Goal: Check status: Check status

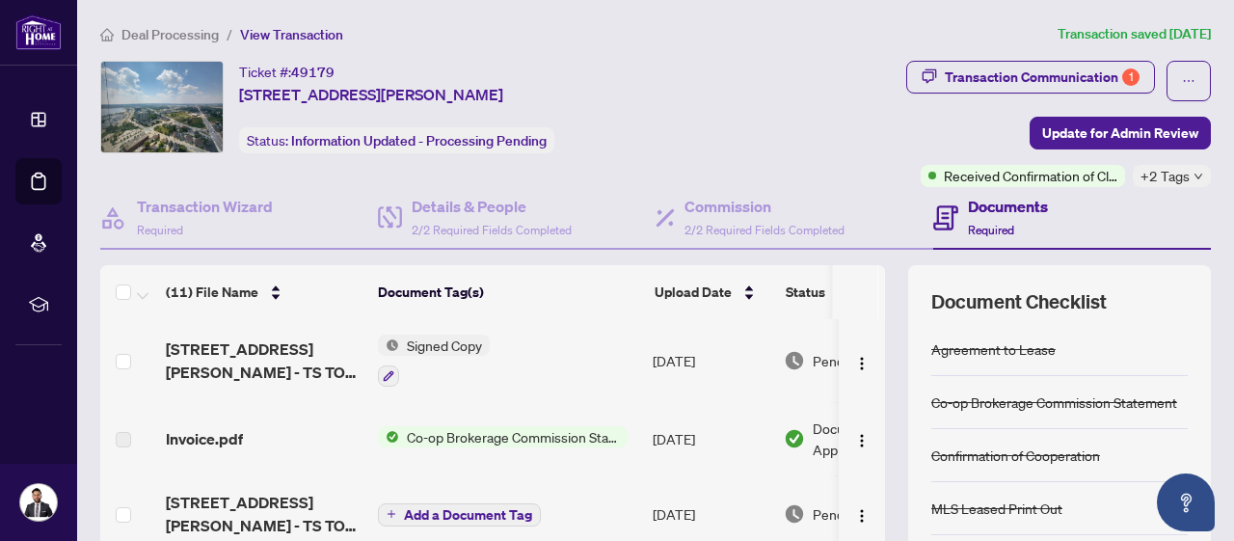
click at [160, 45] on div "Deal Processing / View Transaction Transaction saved [DATE] Ticket #: 49179 [ST…" at bounding box center [656, 418] width 1126 height 791
click at [146, 34] on span "Deal Processing" at bounding box center [169, 34] width 97 height 17
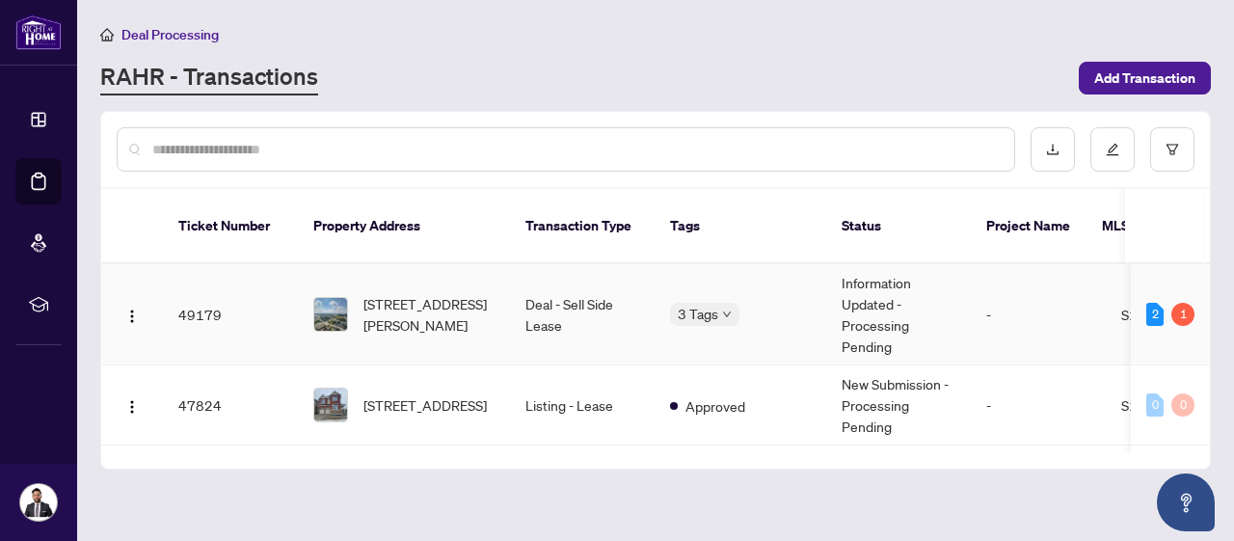
click at [900, 293] on td "Information Updated - Processing Pending" at bounding box center [898, 314] width 145 height 101
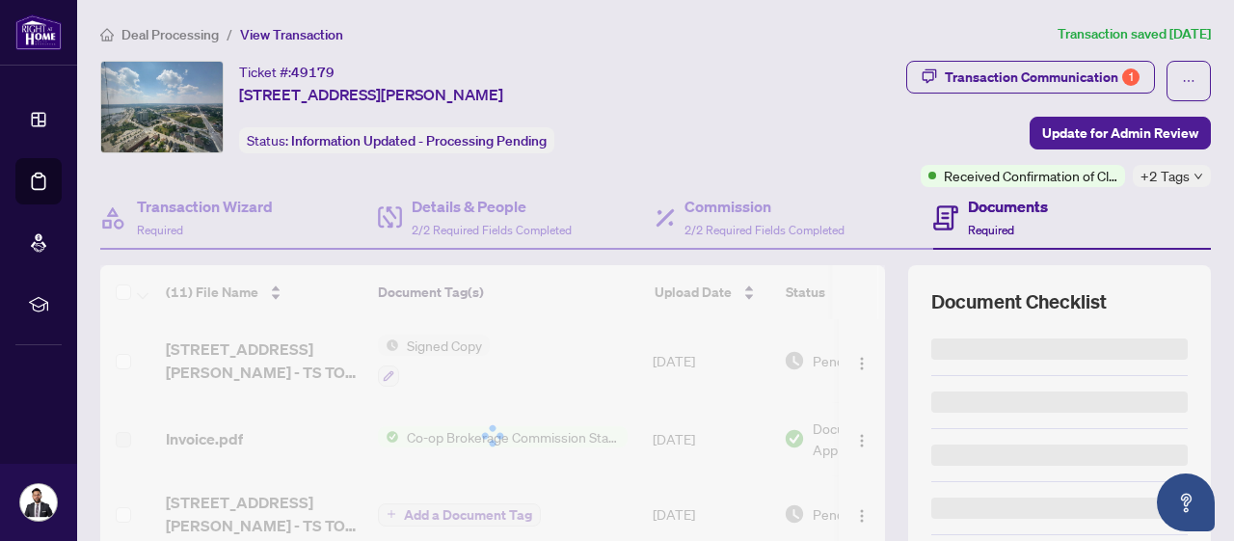
click at [1078, 82] on div "Transaction Communication 1" at bounding box center [1042, 77] width 195 height 31
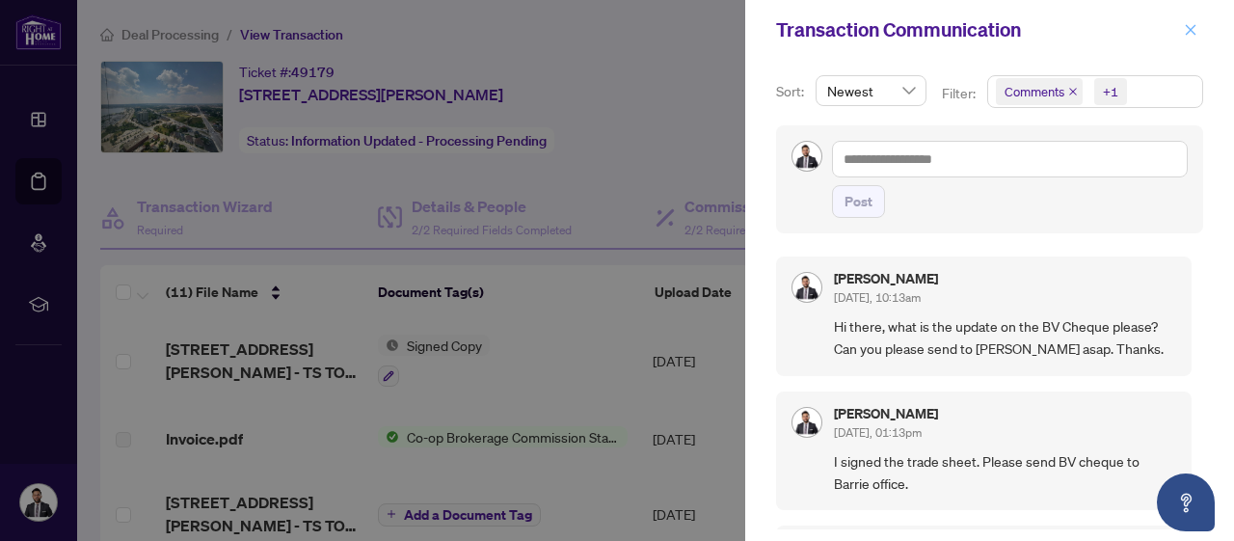
click at [1185, 32] on icon "close" at bounding box center [1190, 29] width 13 height 13
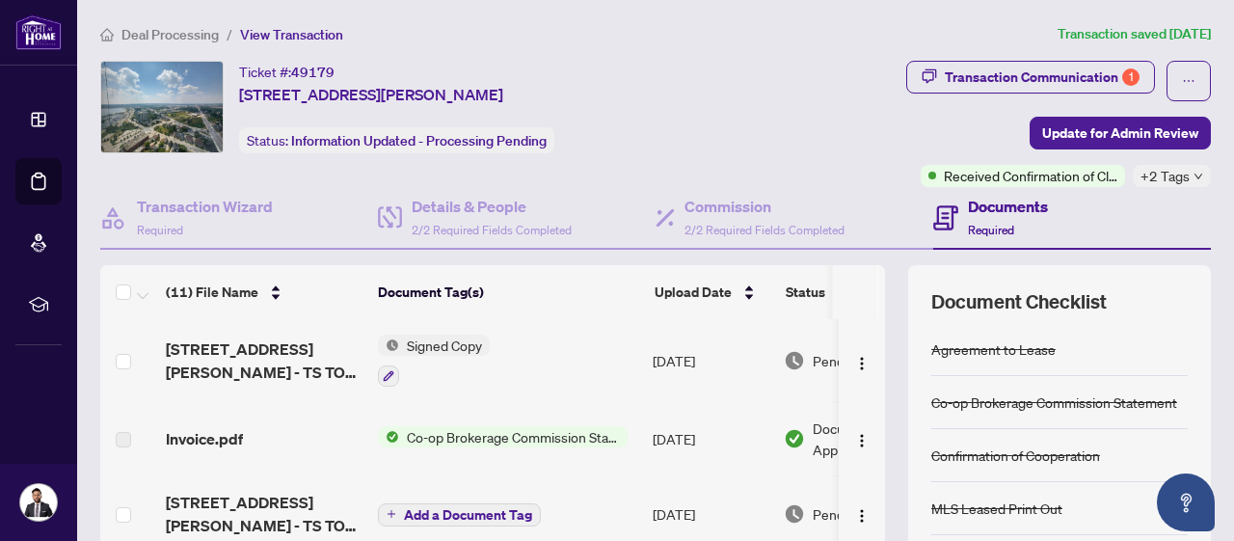
click at [128, 38] on span "Deal Processing" at bounding box center [169, 34] width 97 height 17
